Goal: Task Accomplishment & Management: Complete application form

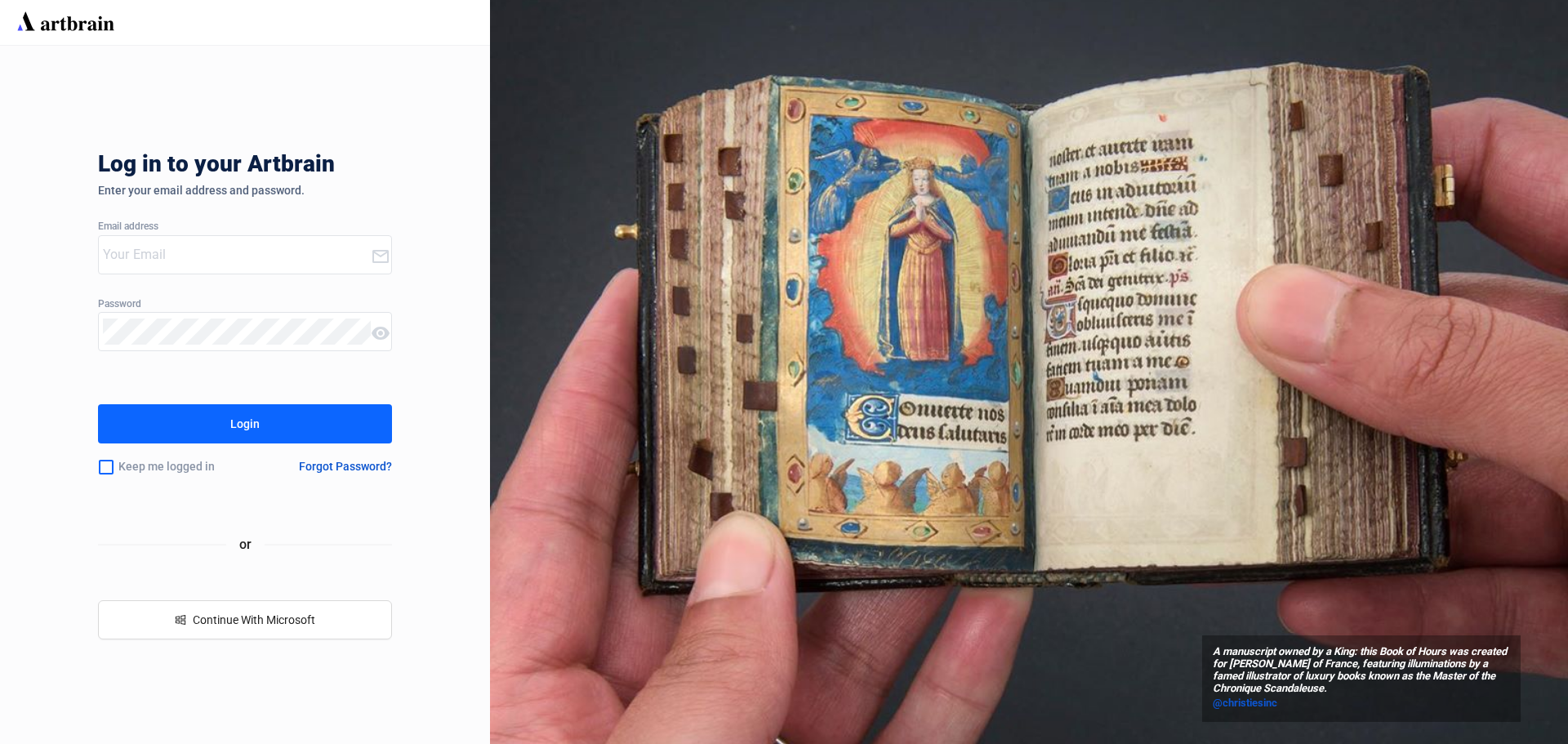
type input "[EMAIL_ADDRESS][DOMAIN_NAME]"
click at [243, 416] on div "Login" at bounding box center [245, 424] width 30 height 26
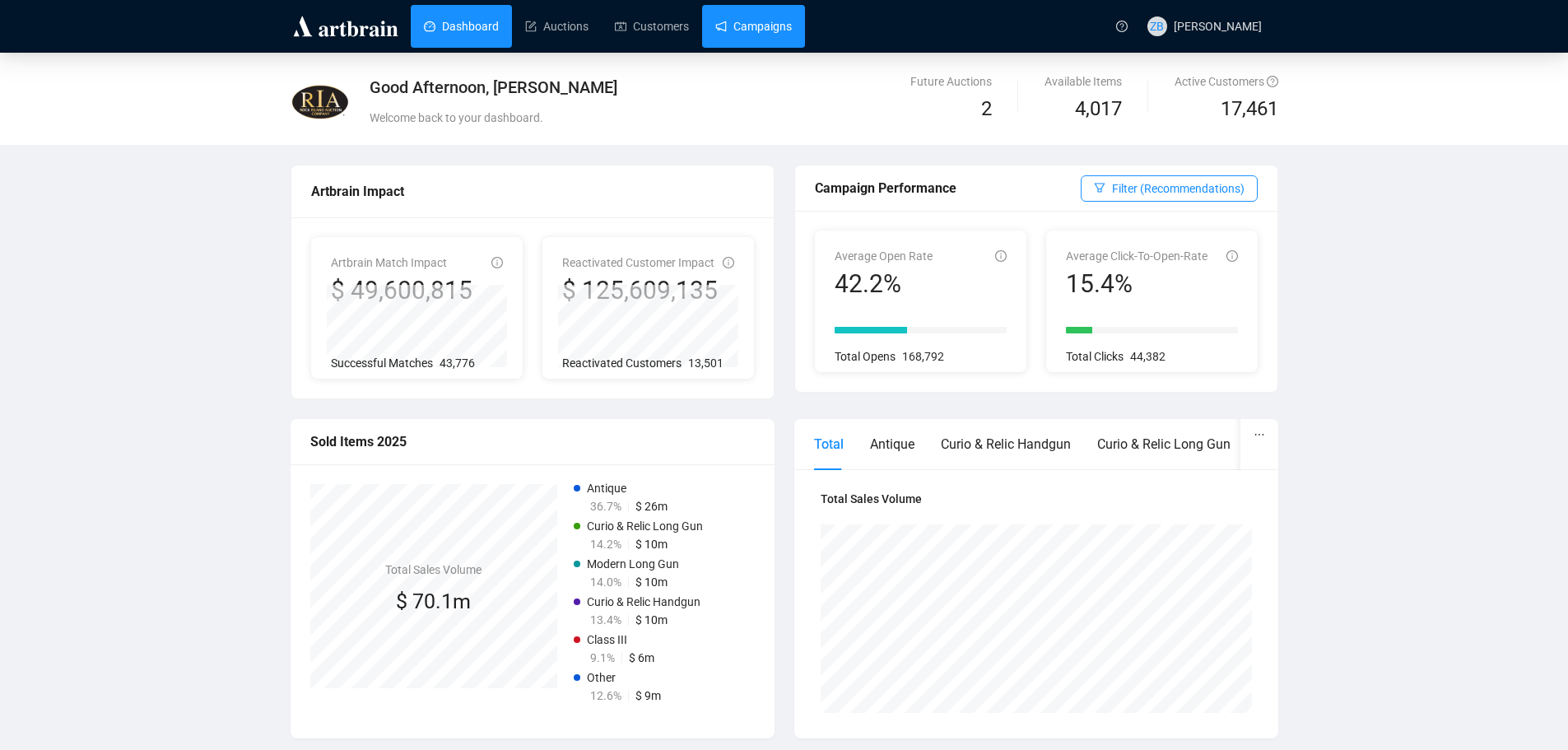
click at [762, 28] on link "Campaigns" at bounding box center [754, 25] width 76 height 43
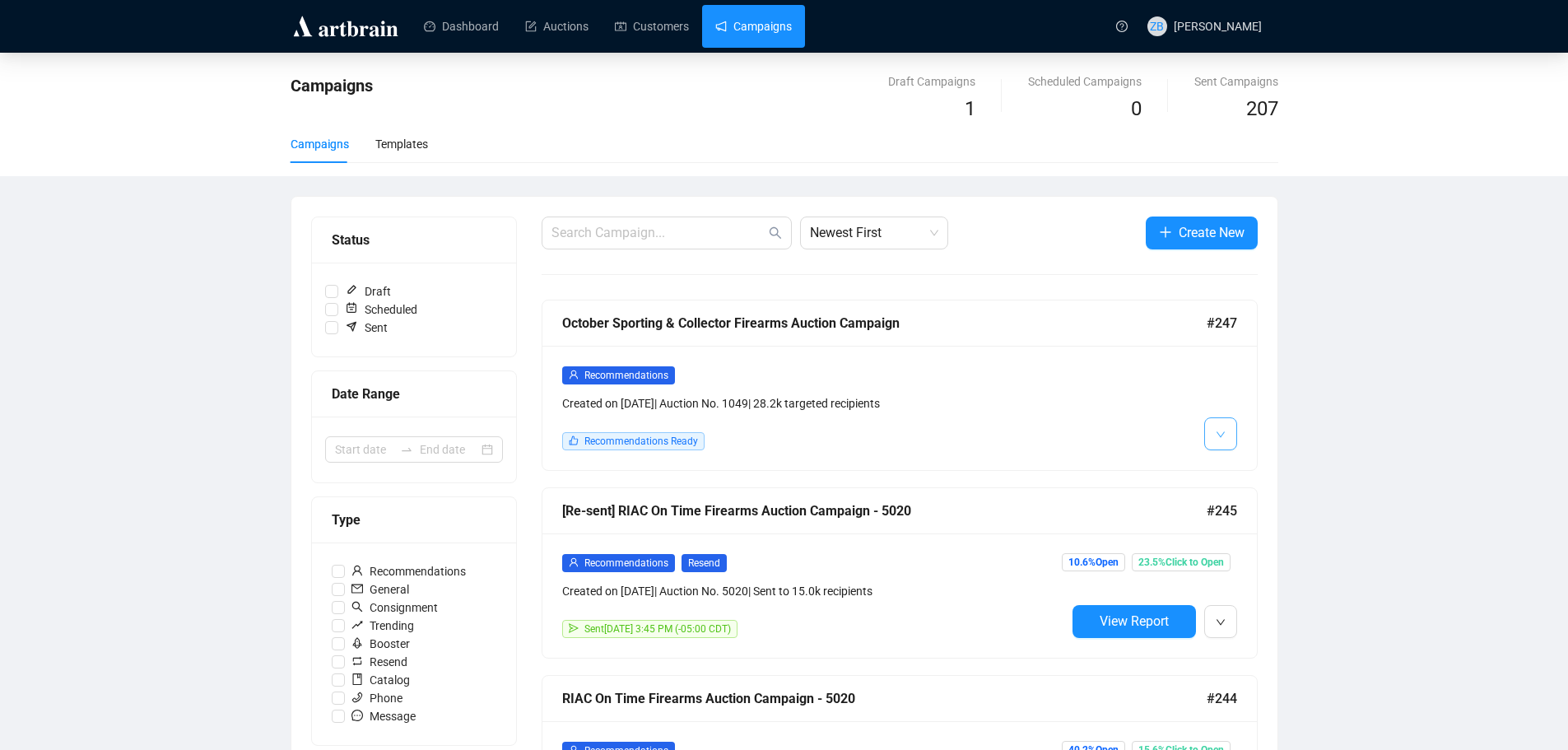
click at [1224, 431] on icon "down" at bounding box center [1221, 434] width 10 height 10
click at [1216, 435] on icon "down" at bounding box center [1221, 434] width 10 height 10
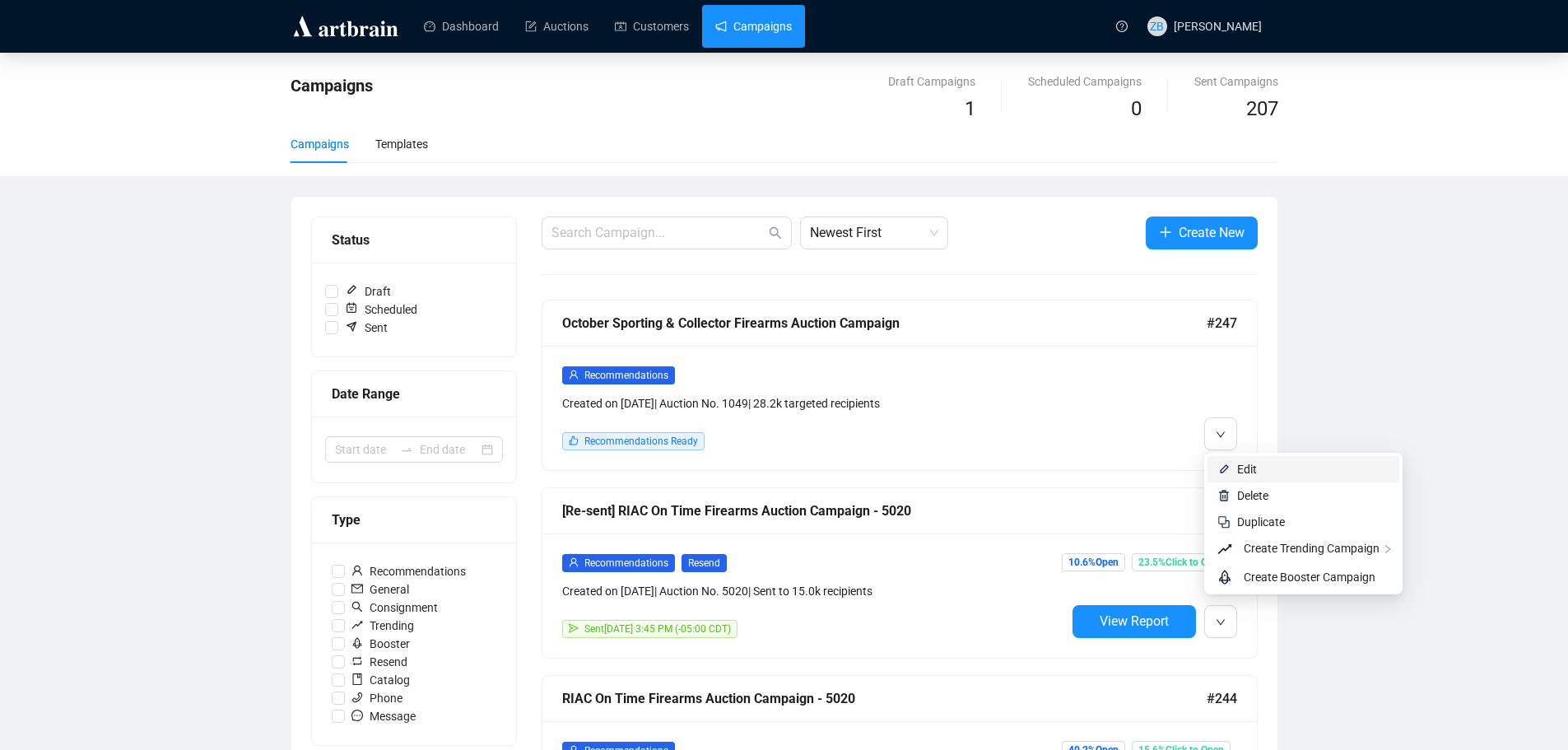
click at [1242, 463] on span "Edit" at bounding box center [1247, 469] width 20 height 14
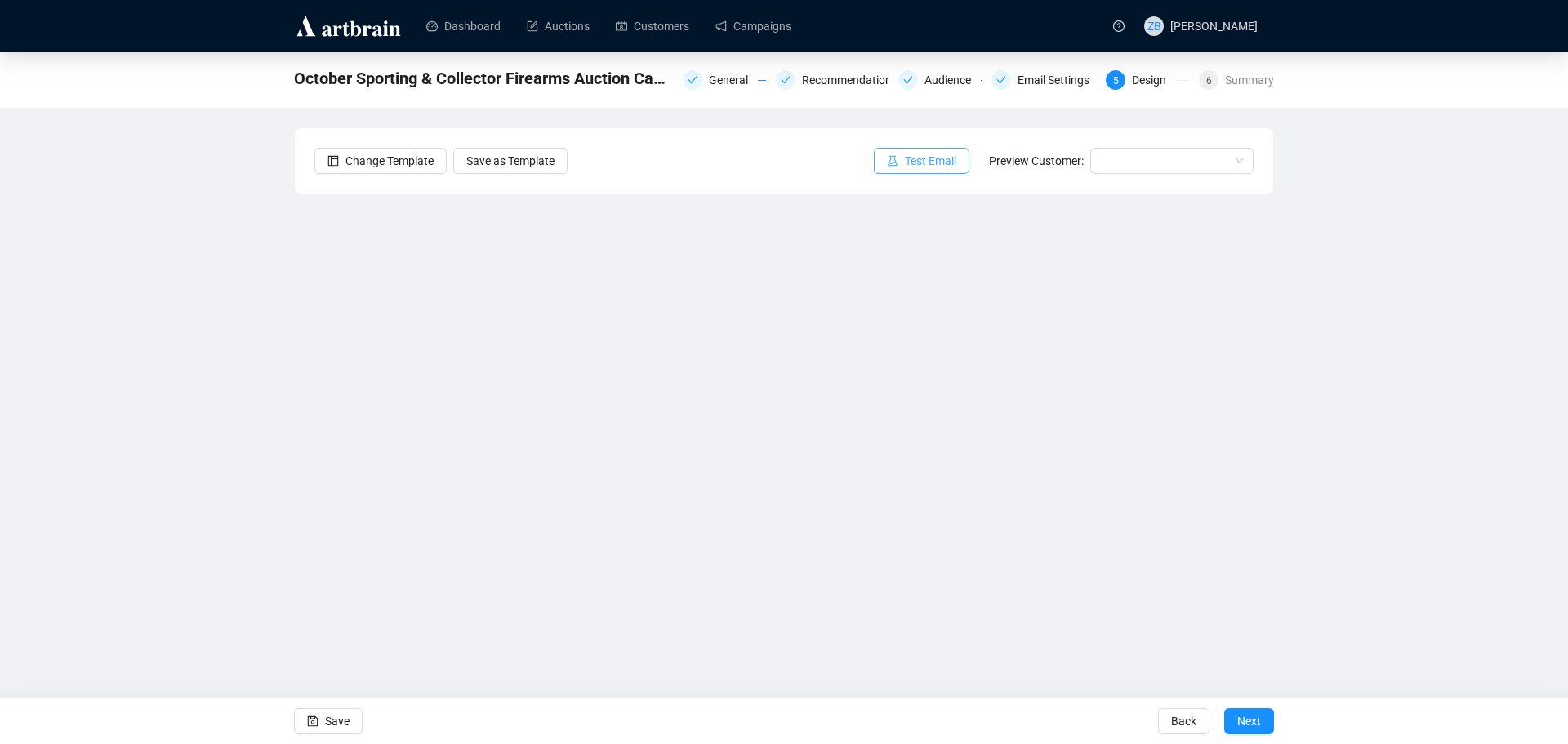
click at [927, 155] on span "Test Email" at bounding box center [930, 161] width 51 height 18
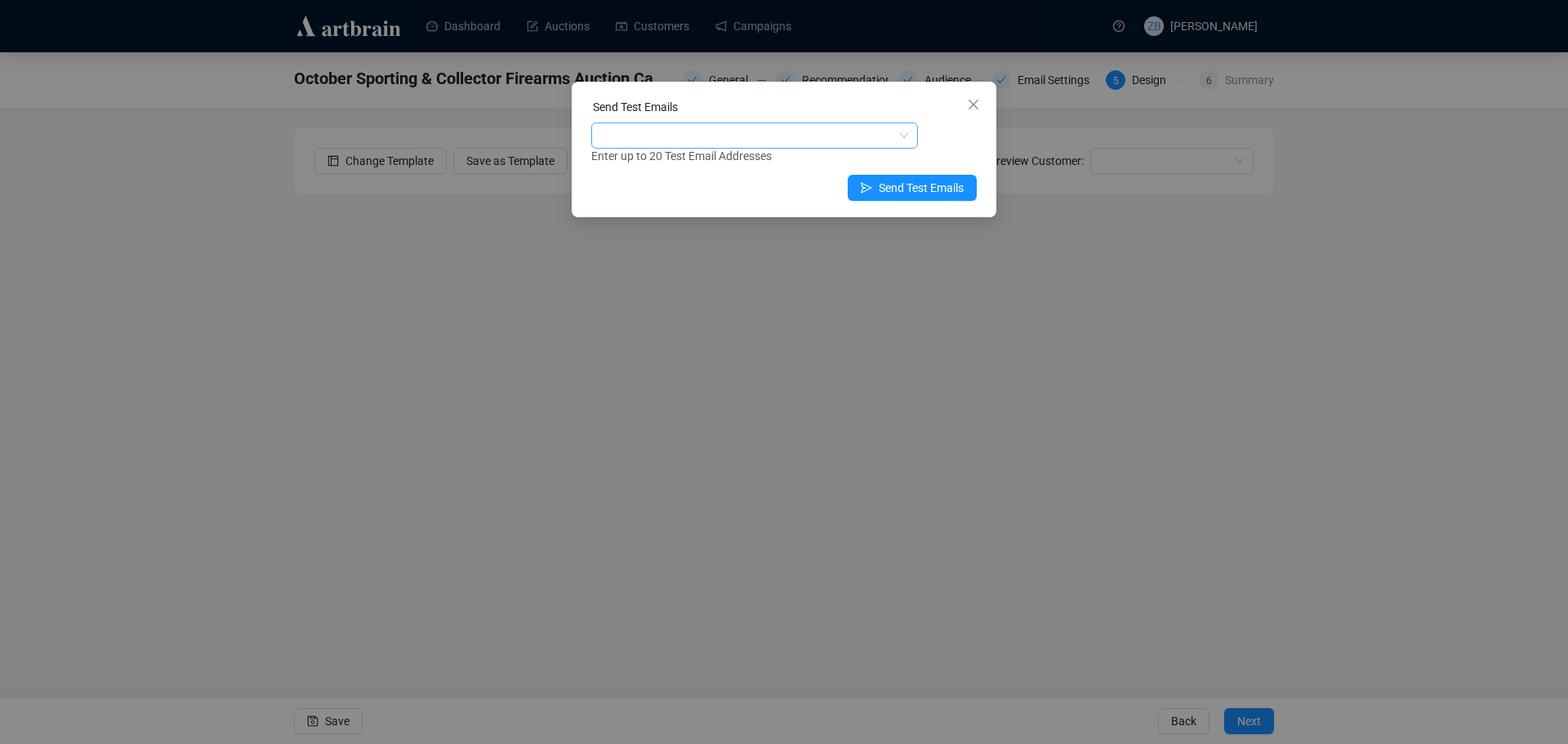
click at [722, 130] on div at bounding box center [746, 135] width 303 height 22
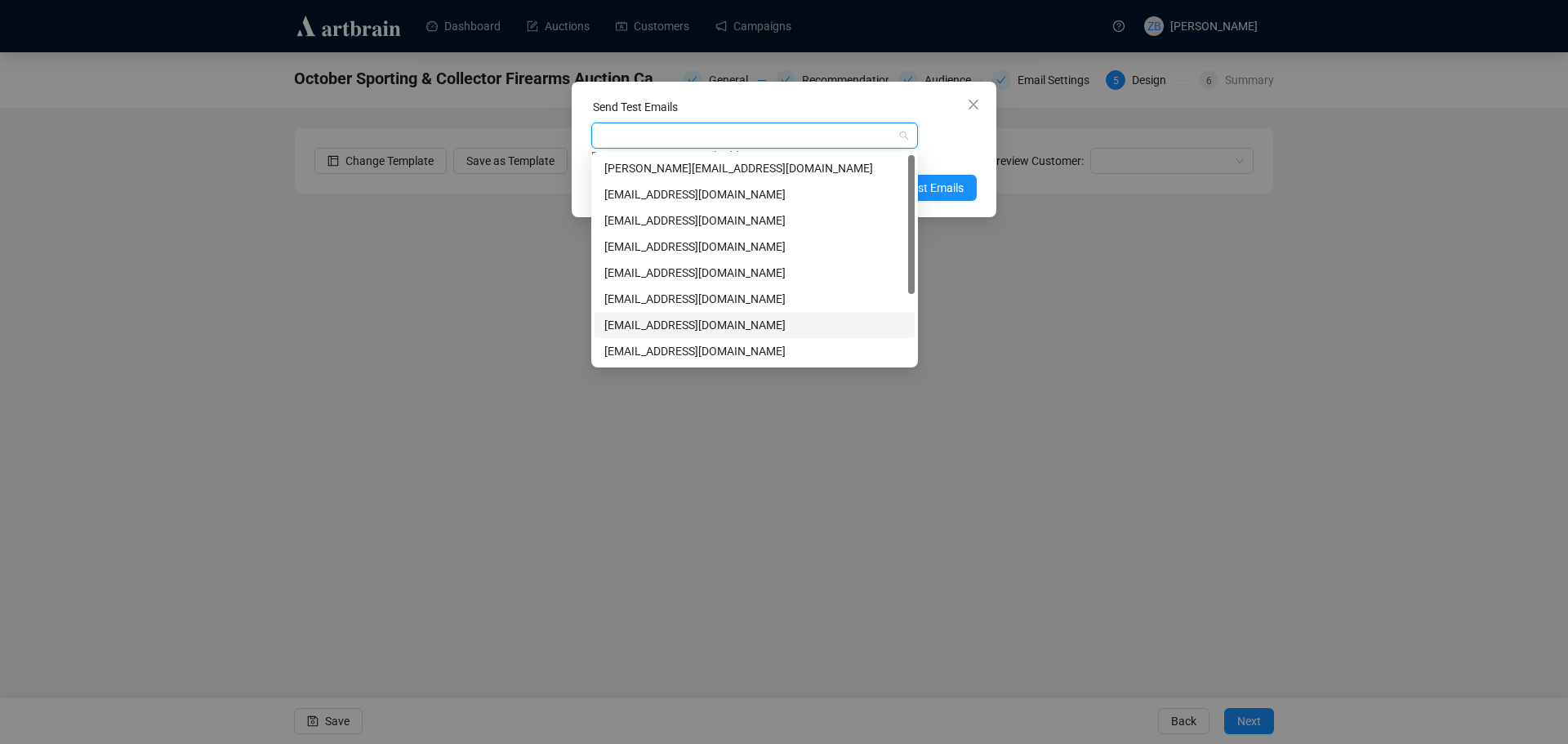
click at [674, 320] on div "[EMAIL_ADDRESS][DOMAIN_NAME]" at bounding box center [755, 325] width 300 height 18
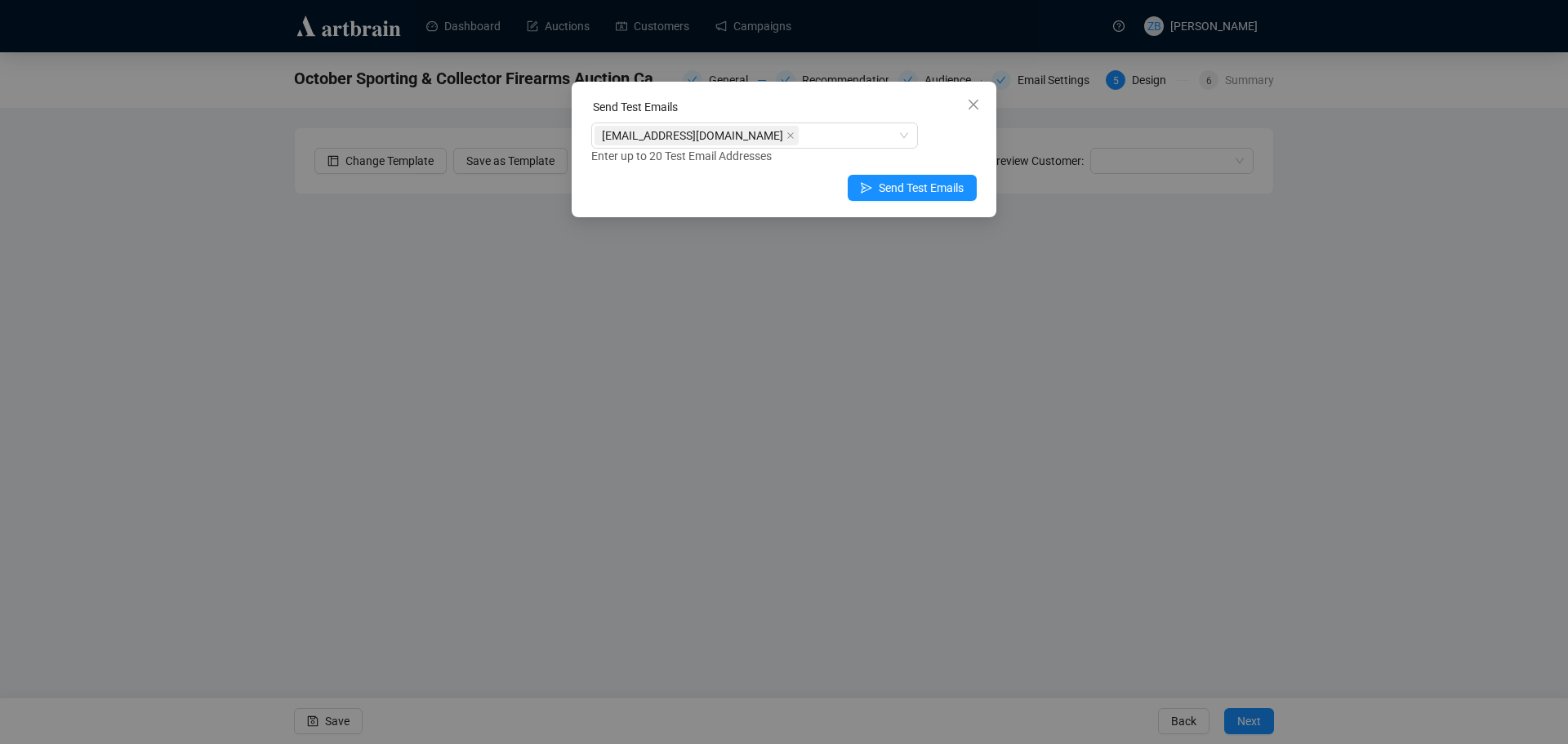
click at [882, 103] on div "Send Test Emails" at bounding box center [784, 110] width 386 height 24
click at [904, 188] on span "Send Test Emails" at bounding box center [921, 188] width 85 height 18
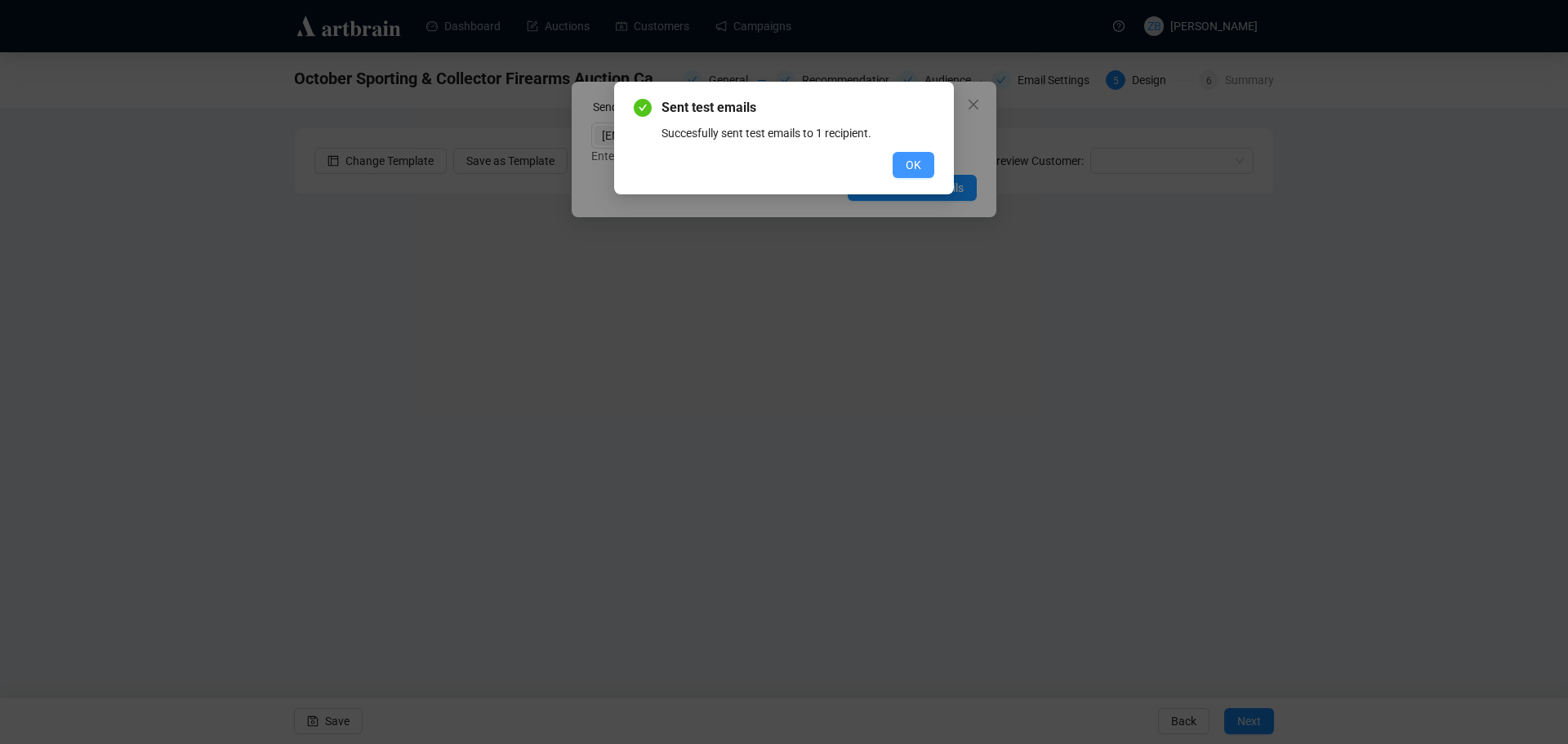
click at [909, 157] on span "OK" at bounding box center [913, 165] width 15 height 18
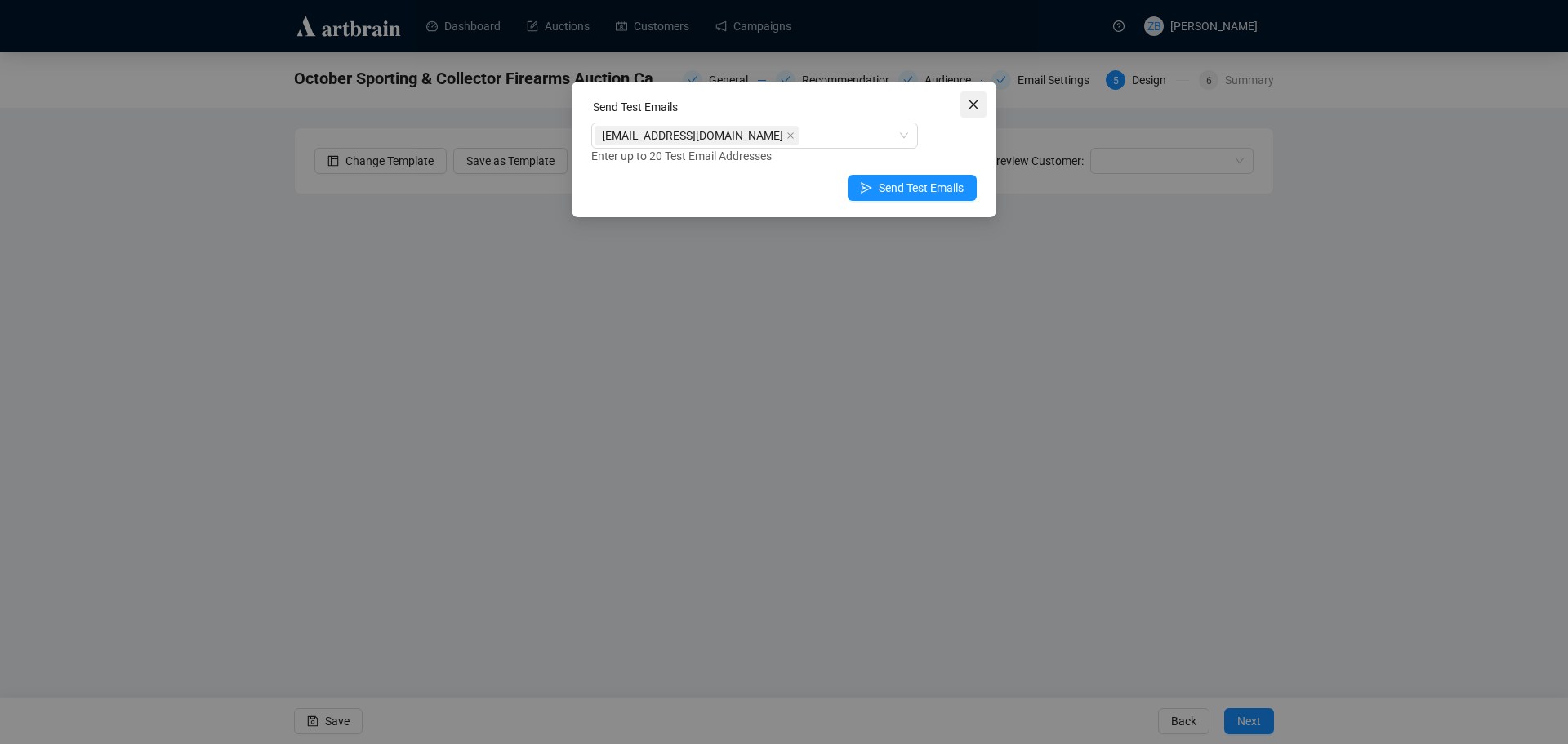
click at [968, 95] on button "Close" at bounding box center [973, 104] width 26 height 26
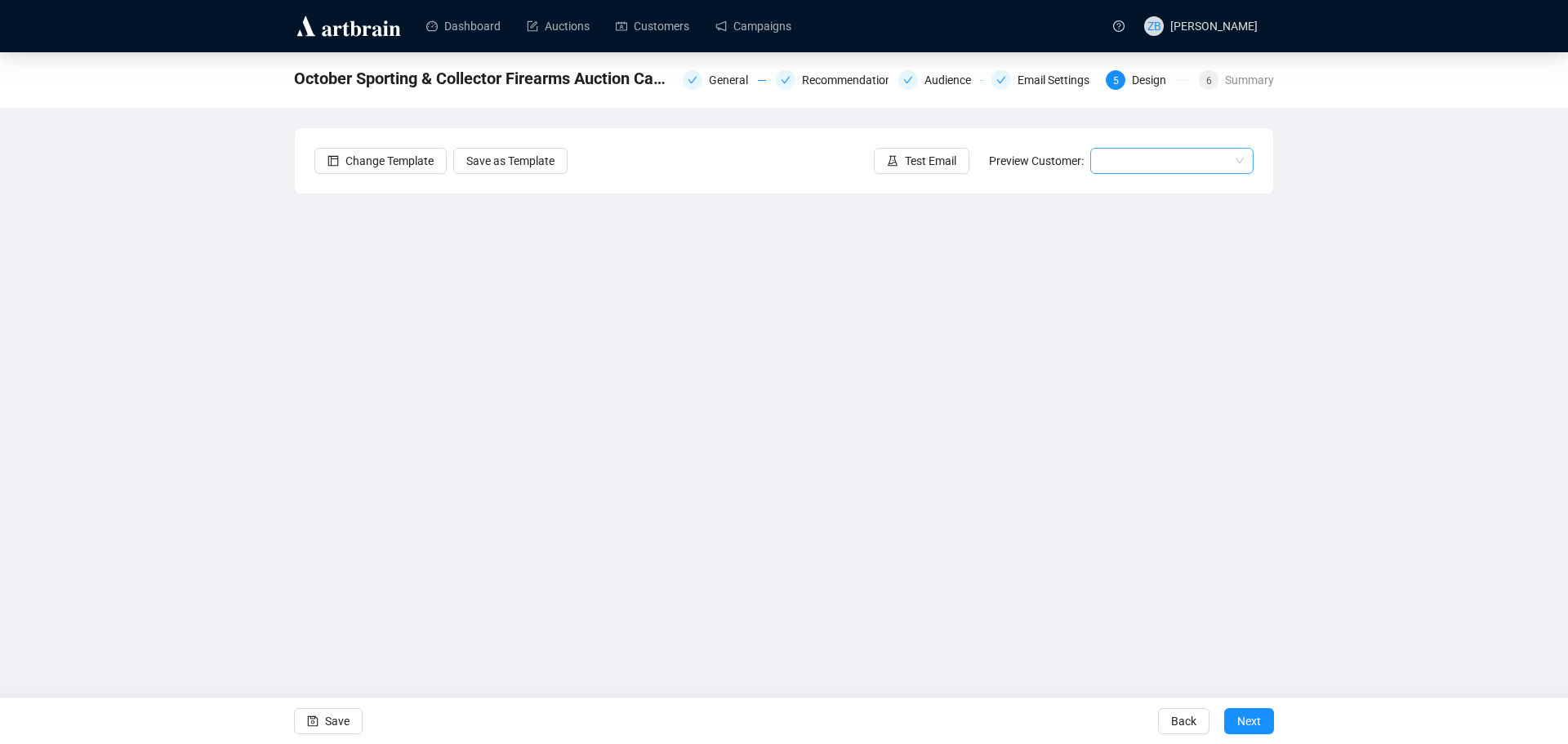
click at [1138, 162] on input "search" at bounding box center [1164, 160] width 129 height 24
click at [1153, 187] on div "[PERSON_NAME] | Example" at bounding box center [1171, 193] width 138 height 18
click at [1253, 722] on span "Next" at bounding box center [1249, 721] width 23 height 46
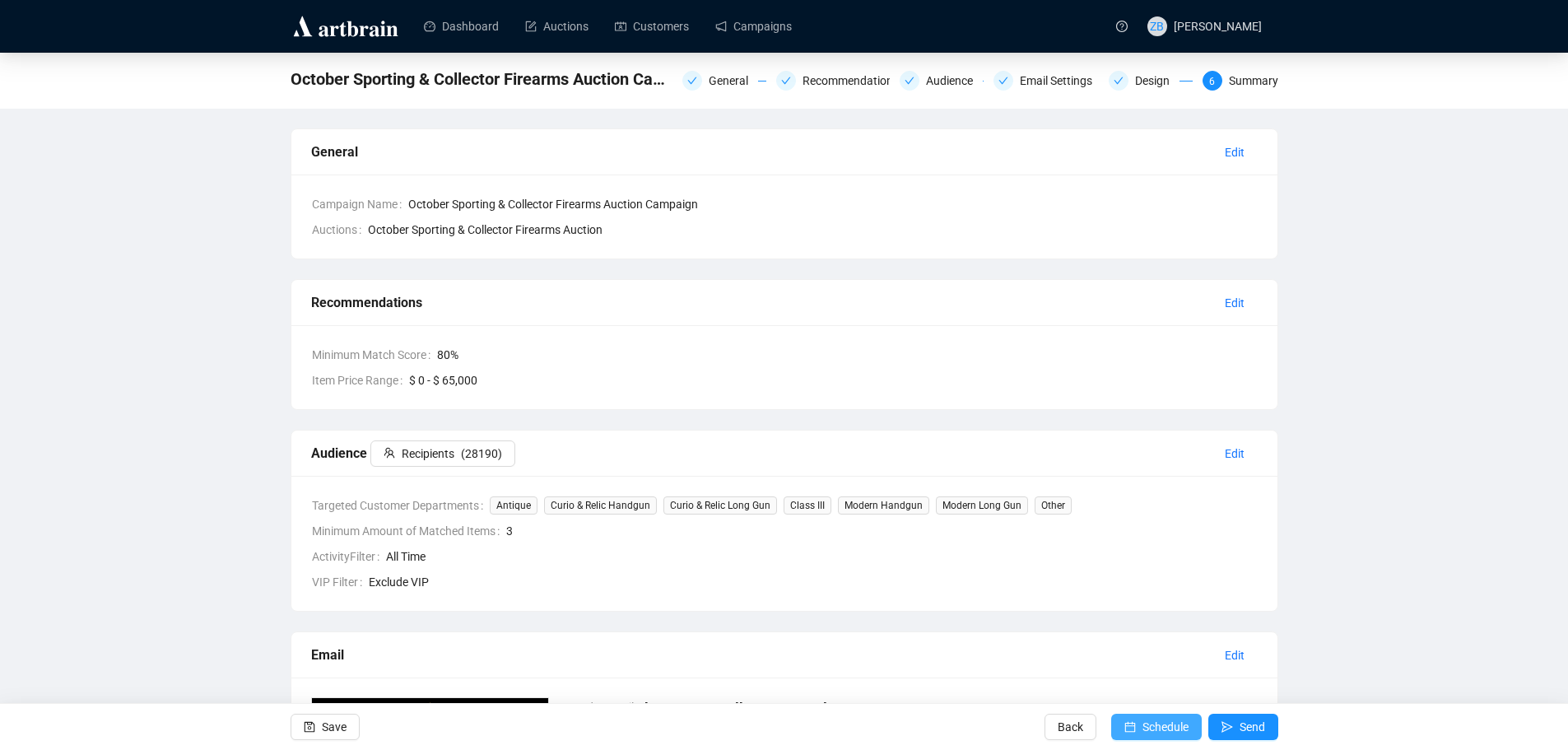
click at [1171, 728] on span "Schedule" at bounding box center [1165, 726] width 46 height 46
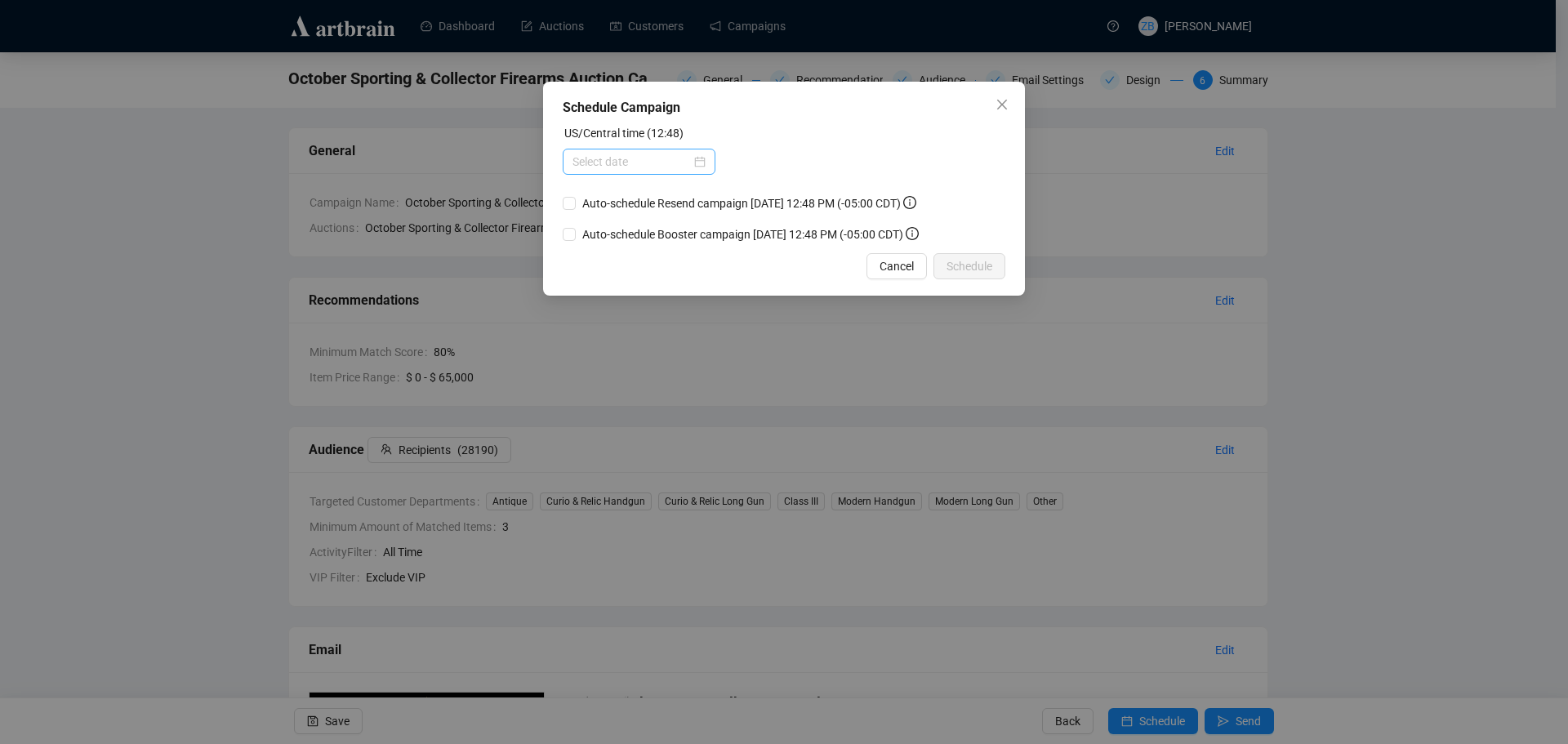
click at [697, 164] on div at bounding box center [639, 162] width 133 height 18
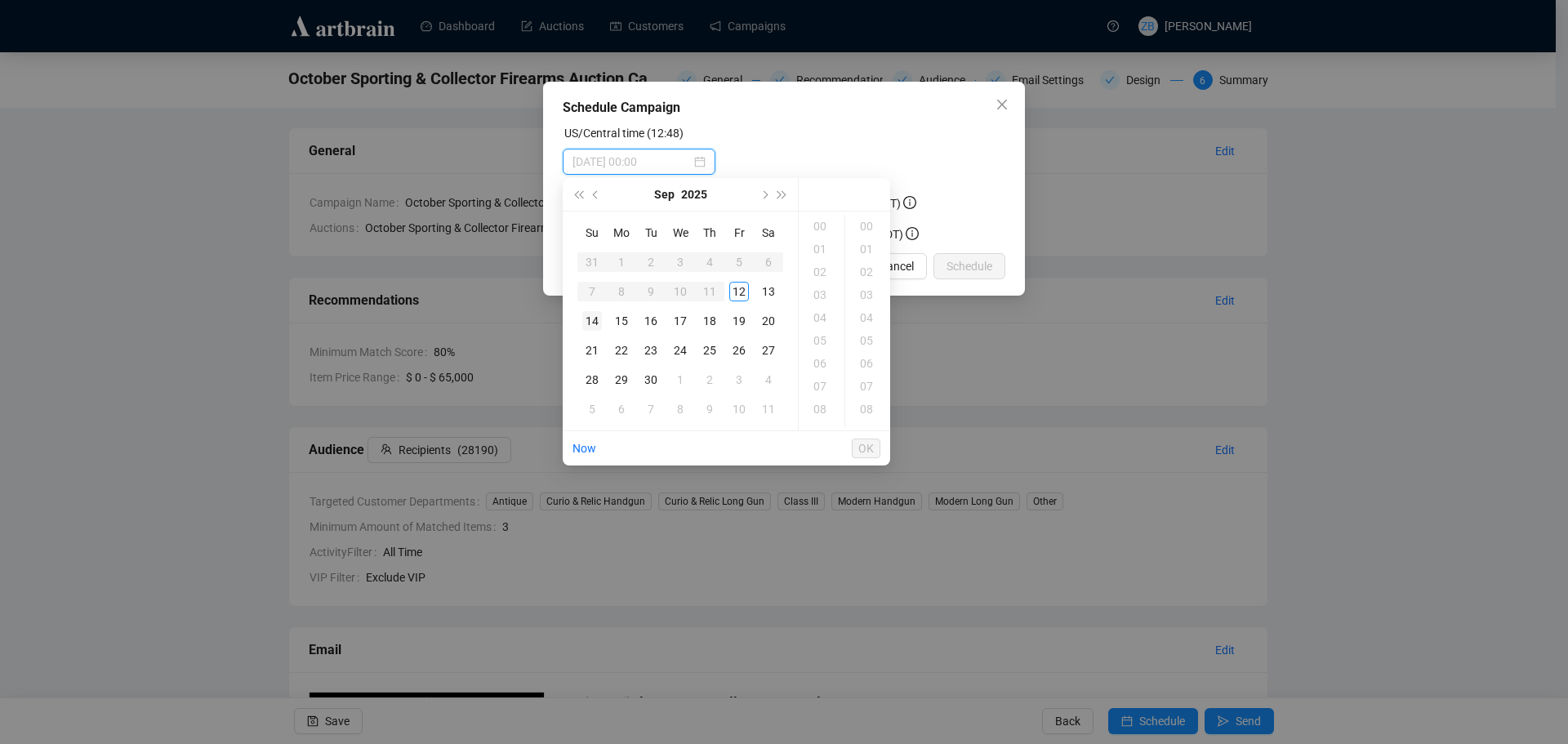
type input "[DATE] 00:00"
click at [624, 319] on div "15" at bounding box center [622, 321] width 20 height 20
click at [822, 312] on div "11" at bounding box center [821, 314] width 40 height 22
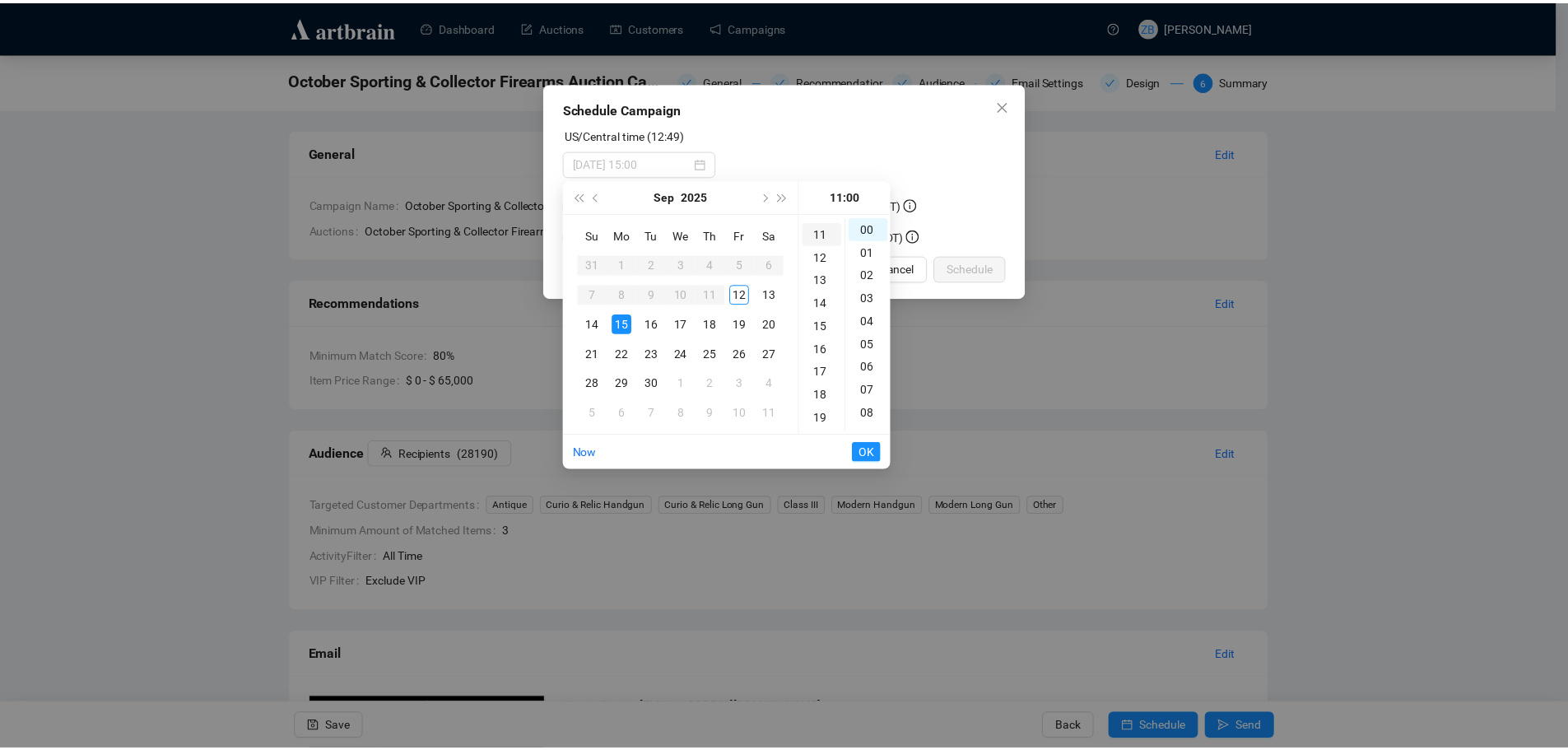
scroll to position [254, 0]
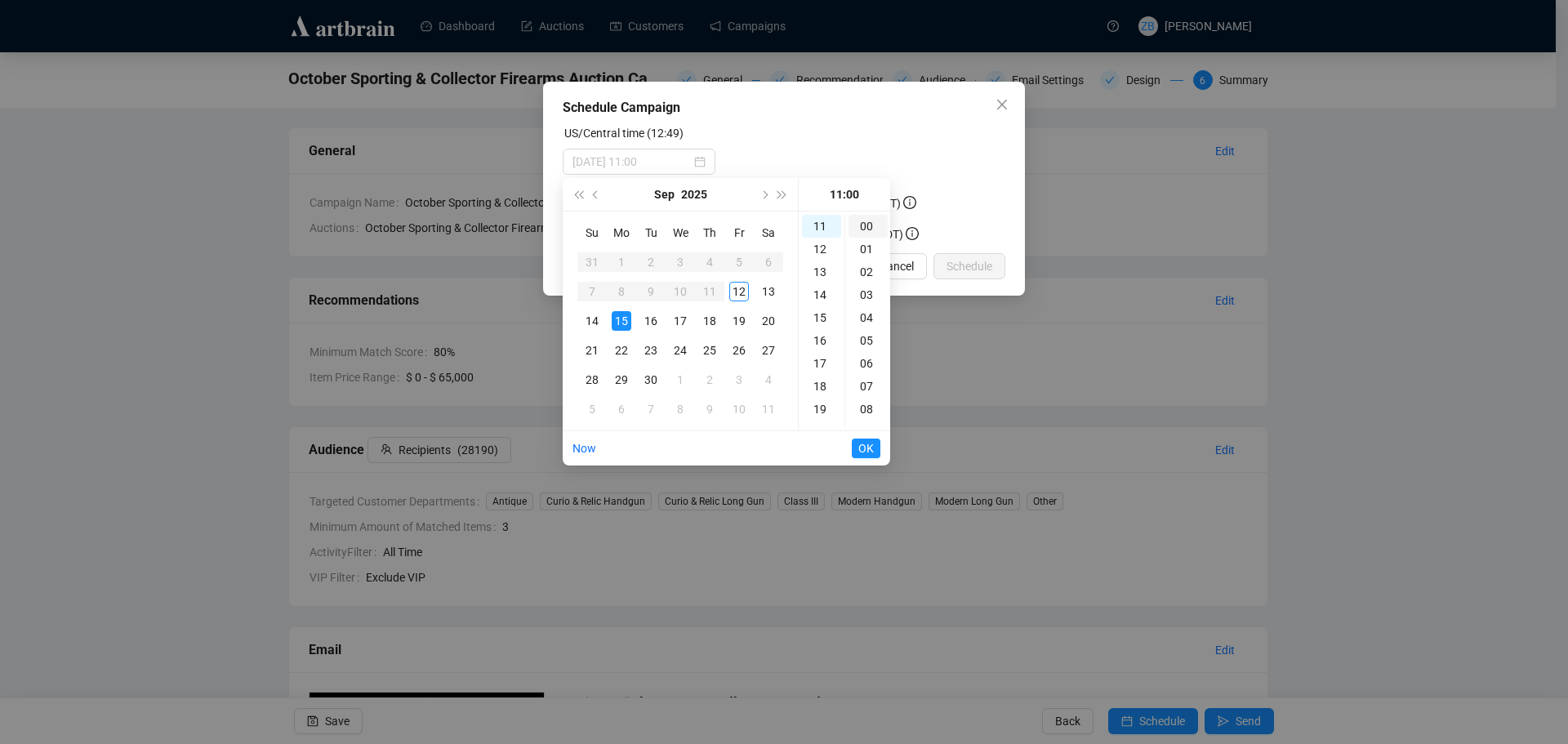
click at [866, 225] on div "00" at bounding box center [868, 226] width 40 height 22
type input "[DATE] 11:00"
click at [871, 444] on span "OK" at bounding box center [865, 448] width 15 height 31
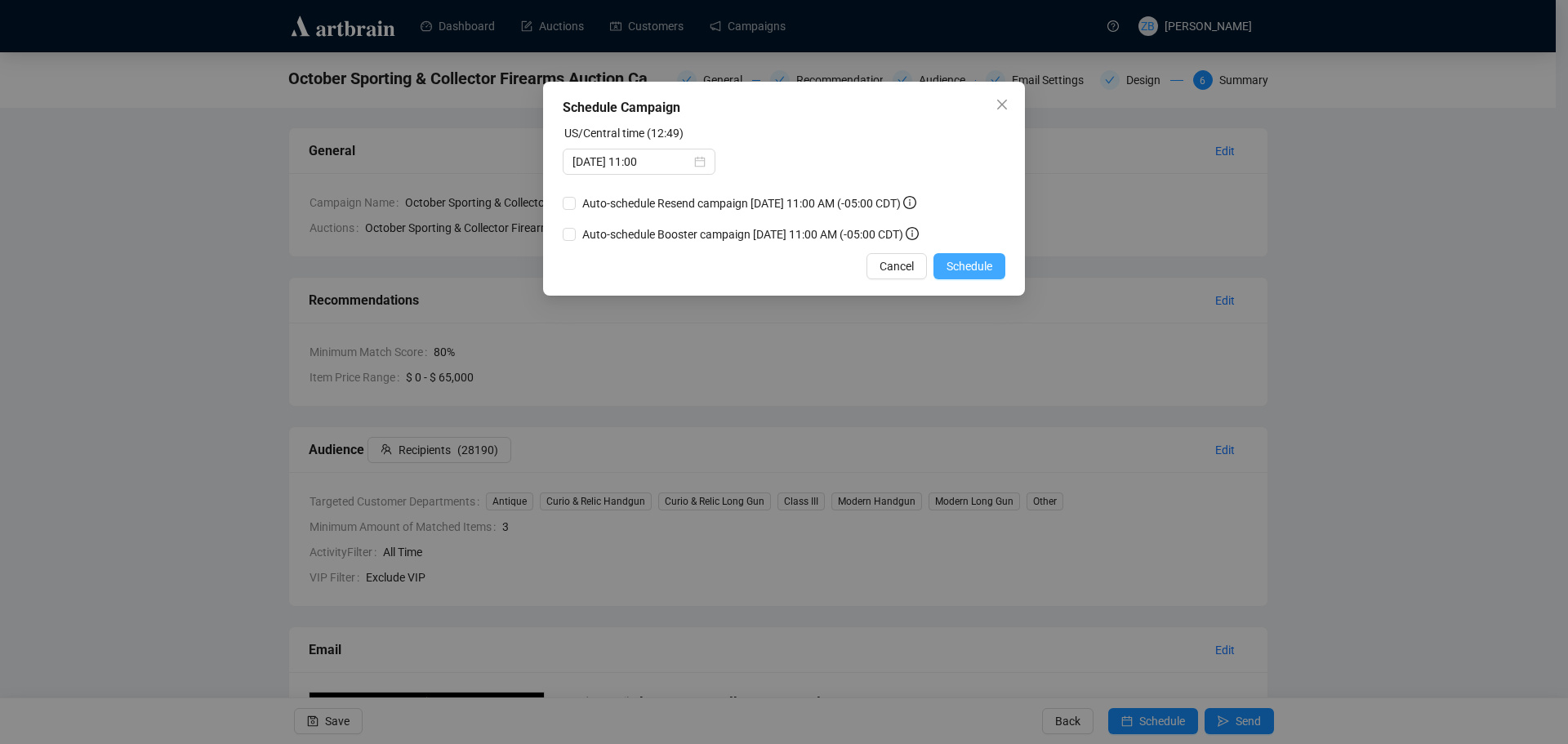
click at [972, 268] on span "Schedule" at bounding box center [969, 266] width 46 height 18
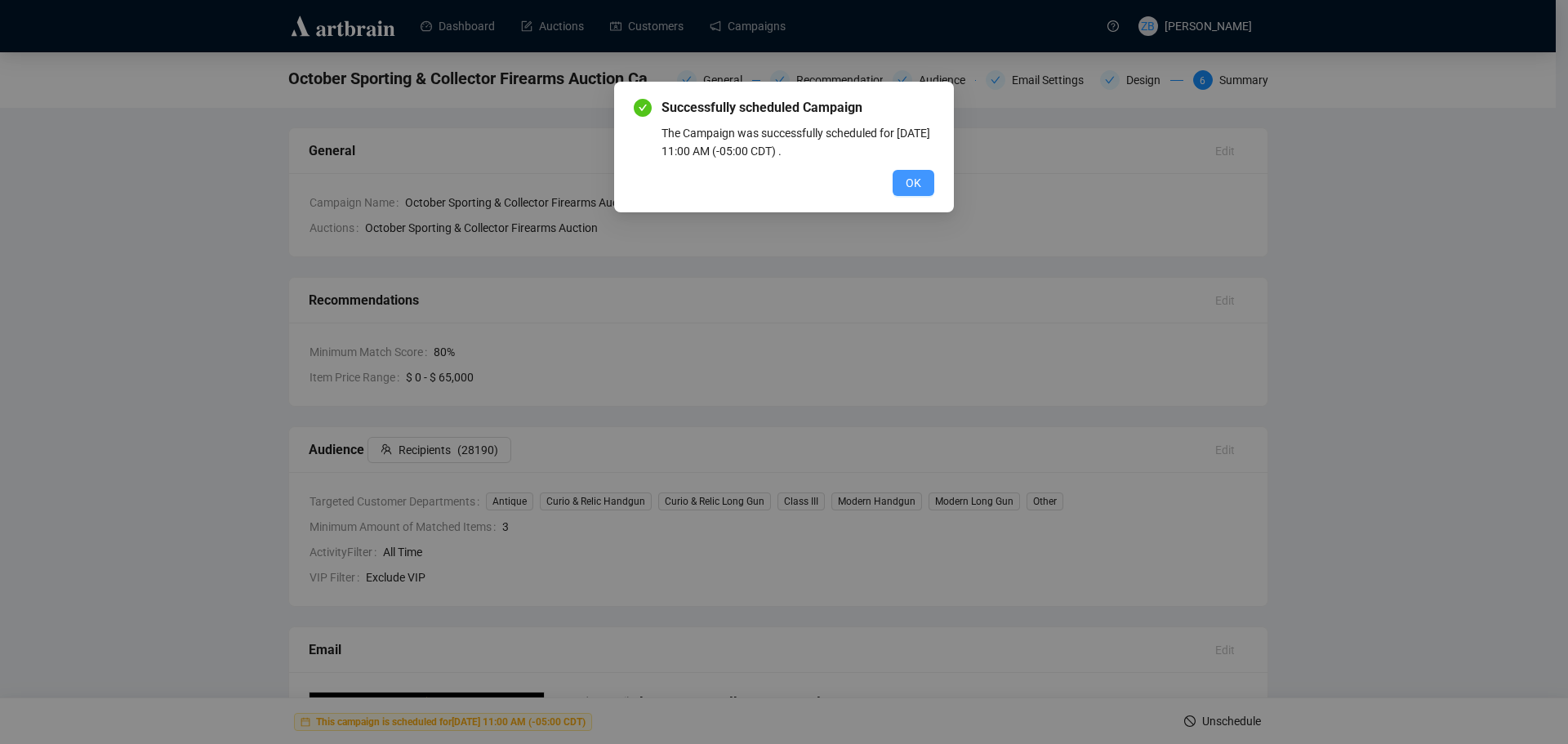
click at [916, 175] on span "OK" at bounding box center [913, 183] width 15 height 18
